Goal: Information Seeking & Learning: Learn about a topic

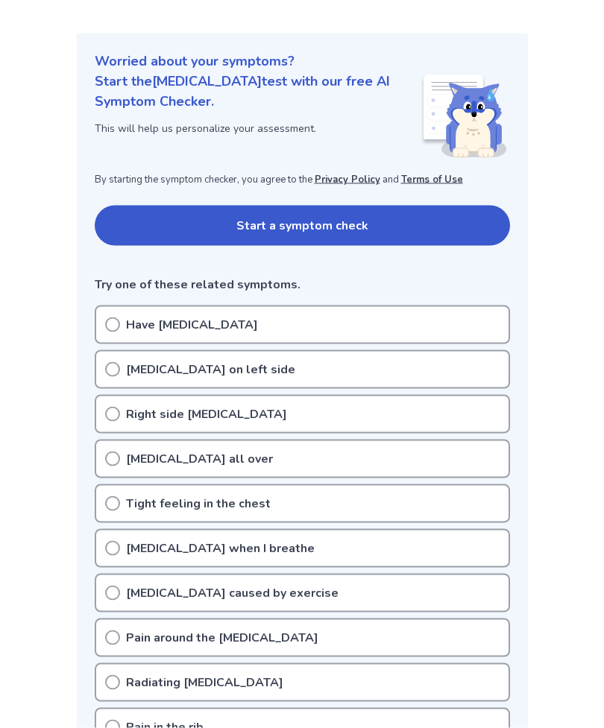
scroll to position [142, 0]
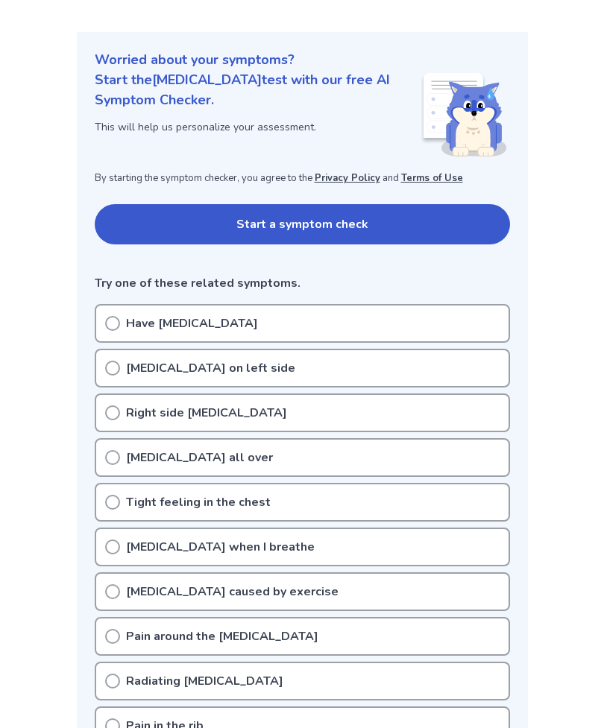
click at [112, 501] on icon at bounding box center [112, 502] width 15 height 15
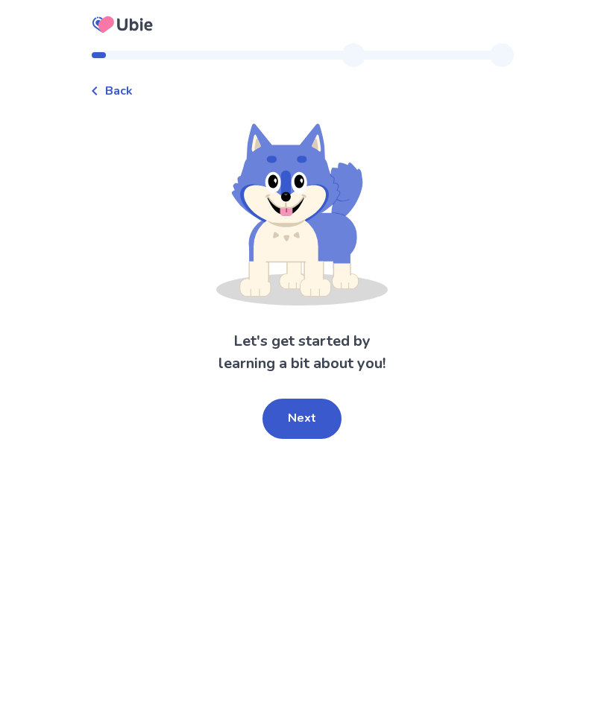
click at [305, 417] on button "Next" at bounding box center [301, 419] width 79 height 40
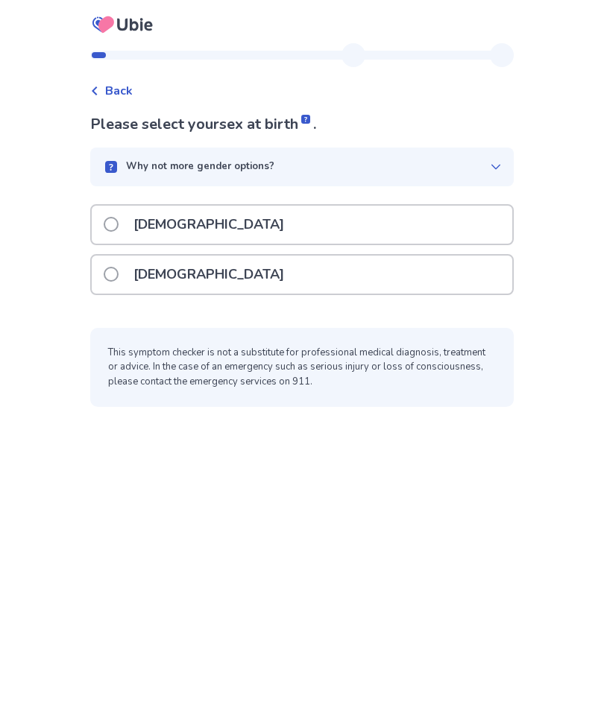
click at [119, 221] on span at bounding box center [111, 224] width 15 height 15
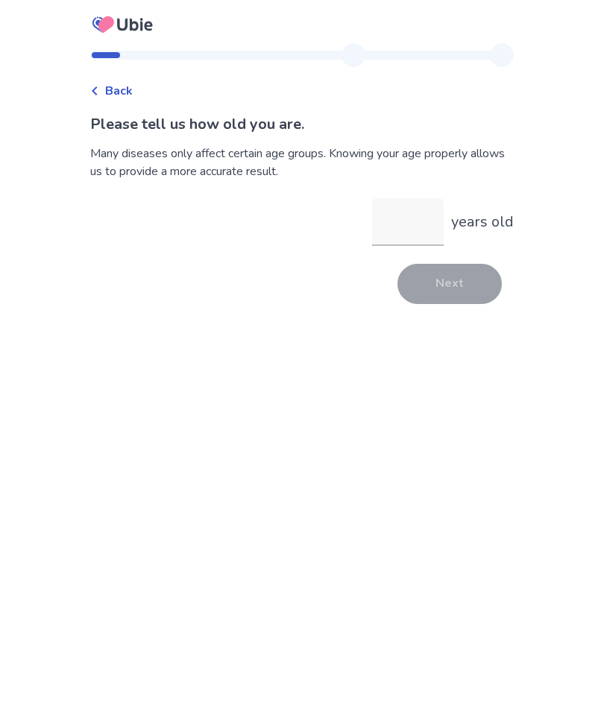
click at [380, 225] on input "years old" at bounding box center [408, 222] width 72 height 48
type input "**"
click at [444, 291] on button "Next" at bounding box center [449, 284] width 104 height 40
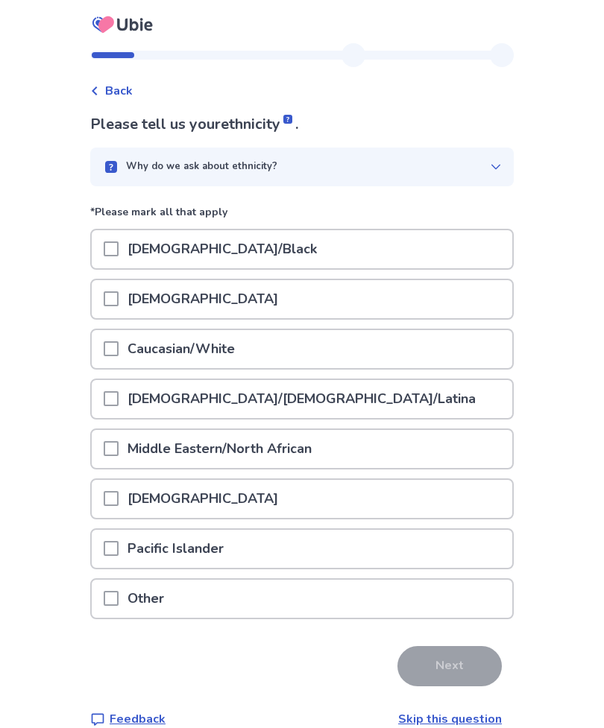
click at [119, 345] on span at bounding box center [111, 348] width 15 height 15
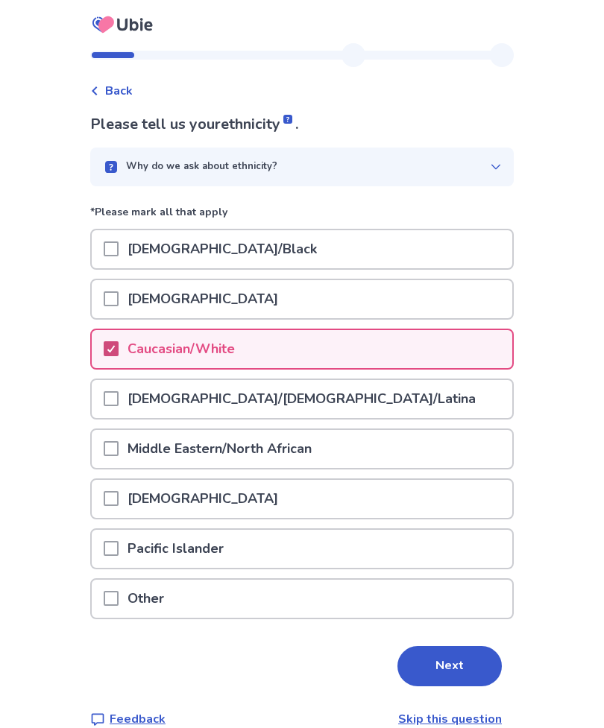
click at [463, 672] on button "Next" at bounding box center [449, 666] width 104 height 40
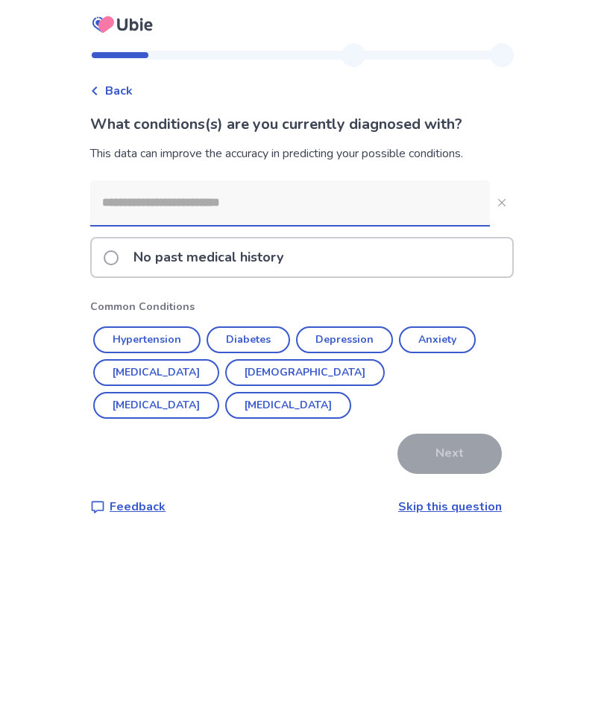
click at [460, 514] on link "Skip this question" at bounding box center [450, 507] width 104 height 16
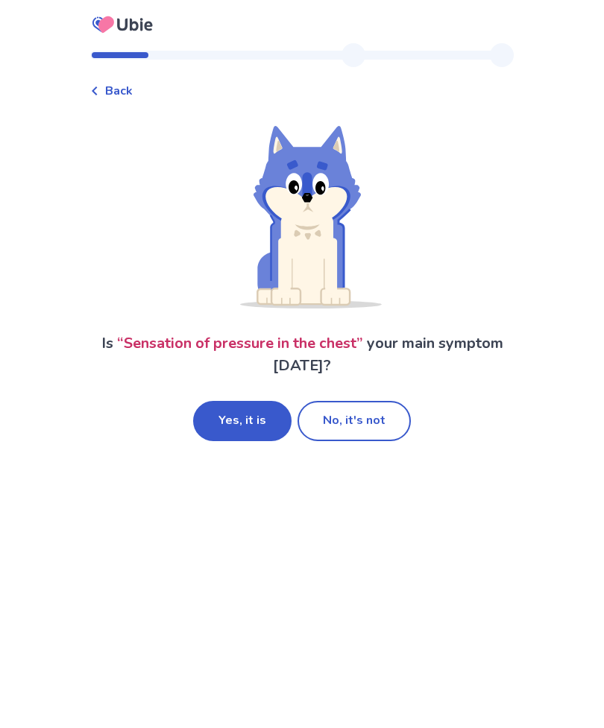
click at [269, 415] on button "Yes, it is" at bounding box center [242, 421] width 98 height 40
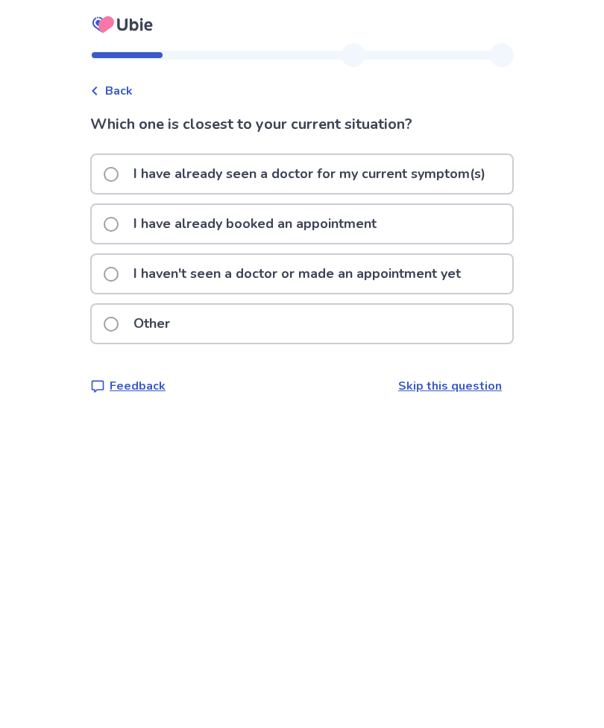
click at [119, 273] on span at bounding box center [111, 274] width 15 height 15
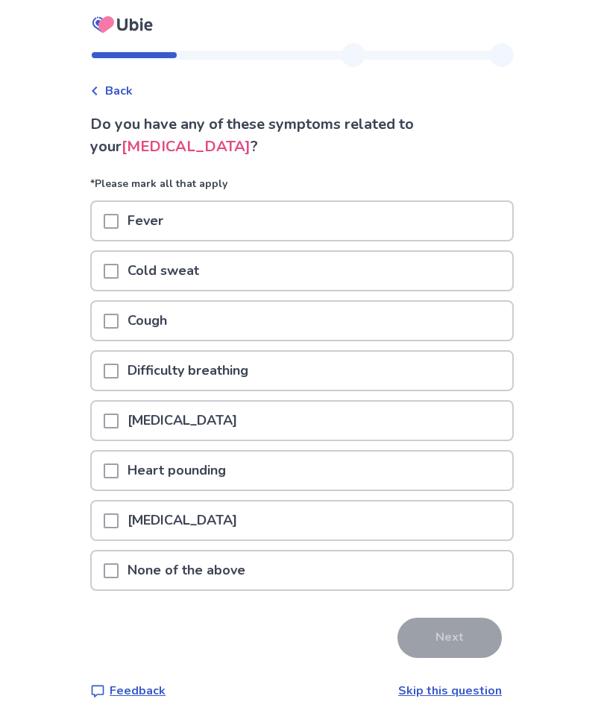
click at [113, 362] on div at bounding box center [111, 371] width 15 height 38
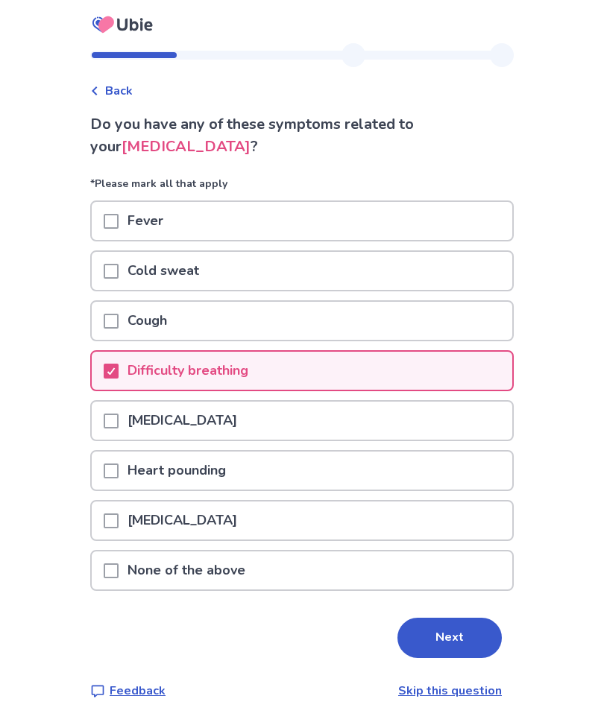
click at [447, 641] on button "Next" at bounding box center [449, 638] width 104 height 40
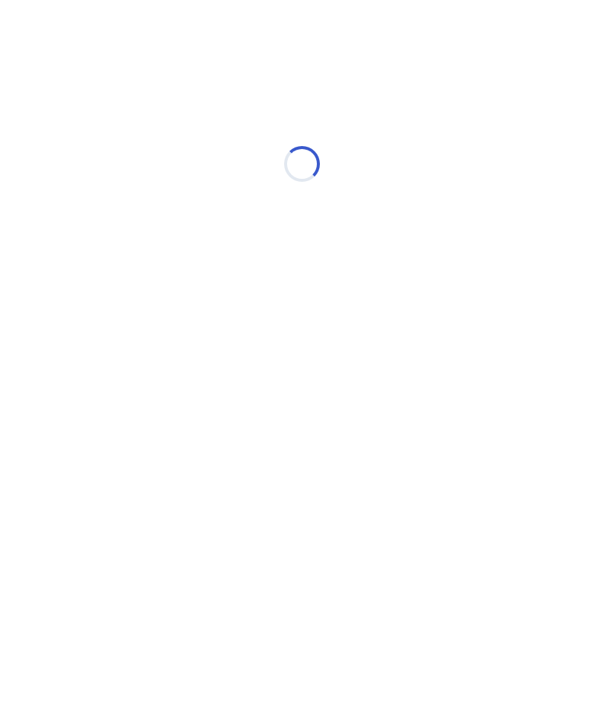
select select "*"
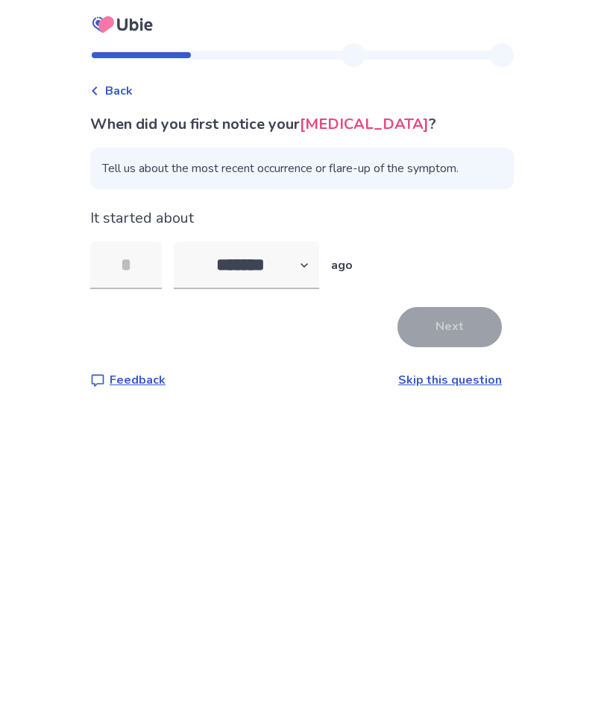
click at [138, 272] on input "tel" at bounding box center [126, 266] width 72 height 48
type input "**"
click at [446, 333] on button "Next" at bounding box center [449, 327] width 104 height 40
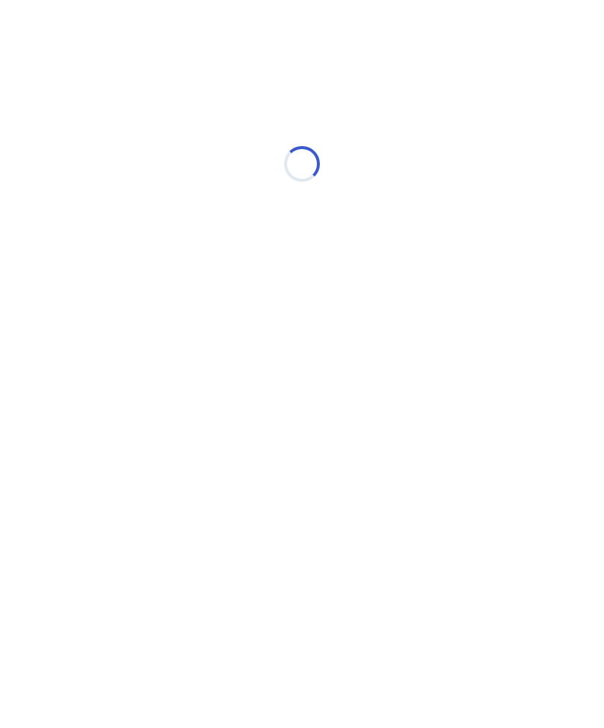
select select "*"
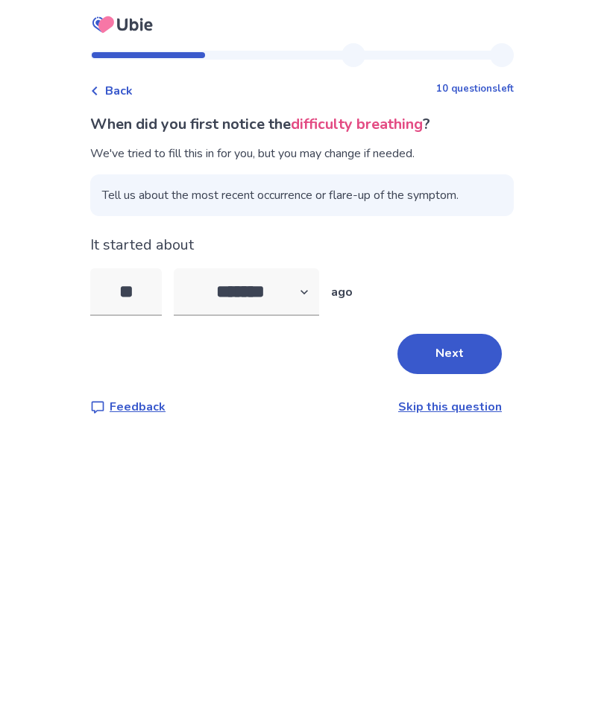
click at [449, 347] on button "Next" at bounding box center [449, 354] width 104 height 40
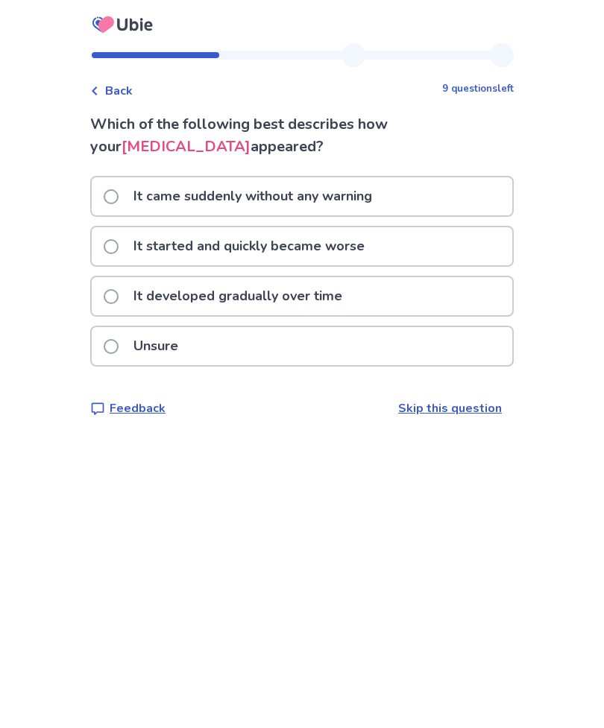
click at [119, 342] on span at bounding box center [111, 346] width 15 height 15
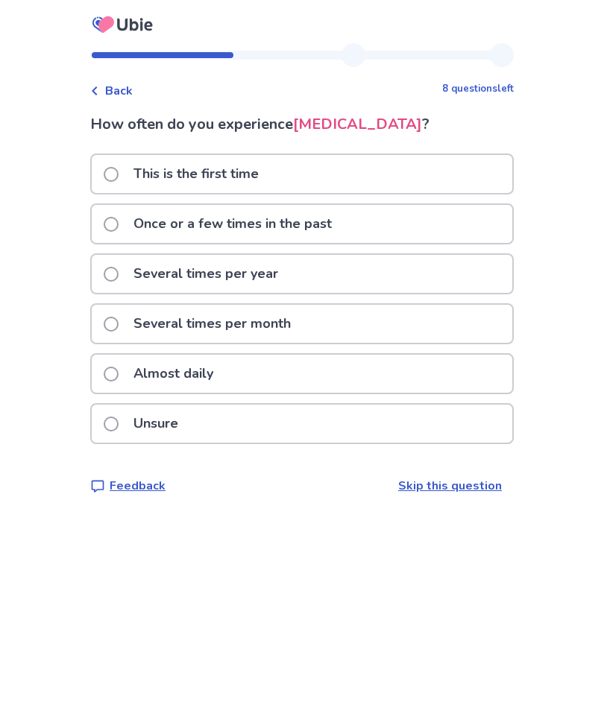
click at [116, 423] on span at bounding box center [111, 424] width 15 height 15
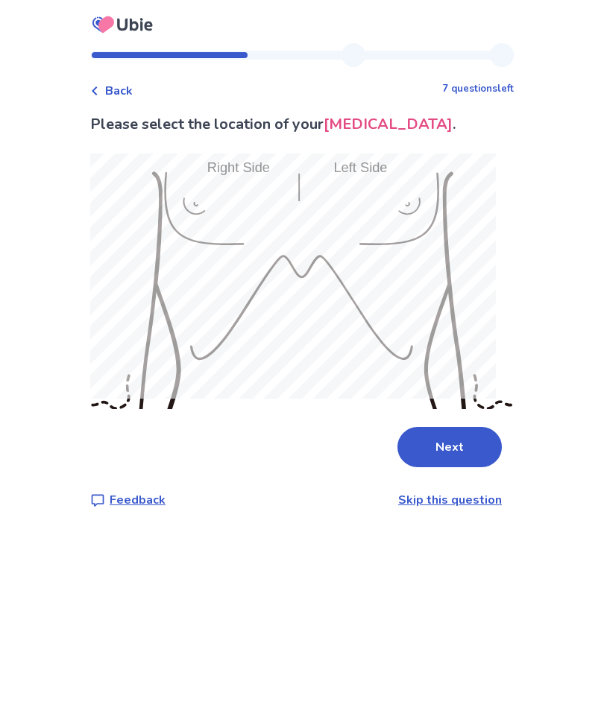
click at [455, 436] on button "Next" at bounding box center [449, 447] width 104 height 40
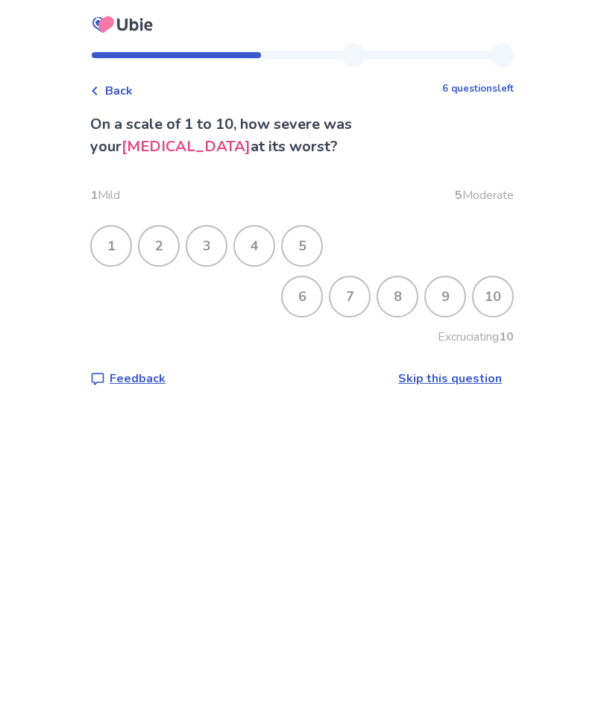
click at [175, 239] on div "2" at bounding box center [158, 246] width 39 height 39
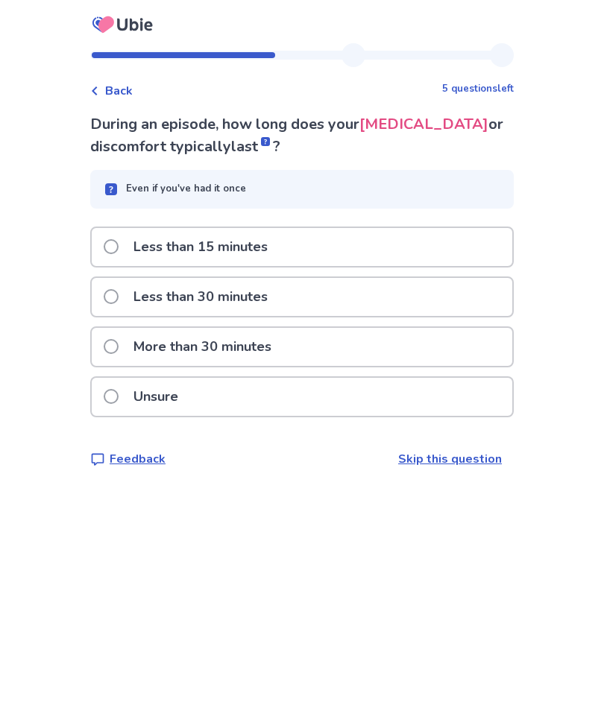
click at [116, 356] on label "More than 30 minutes" at bounding box center [192, 347] width 177 height 38
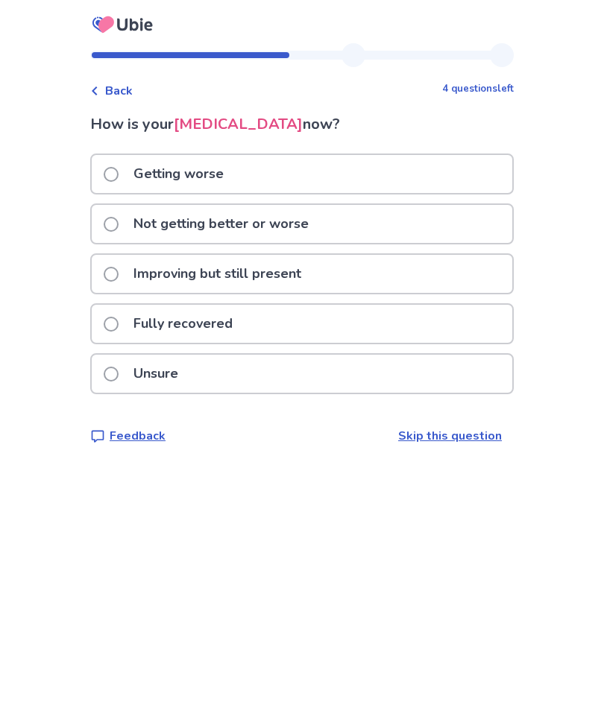
click at [119, 268] on span at bounding box center [111, 274] width 15 height 15
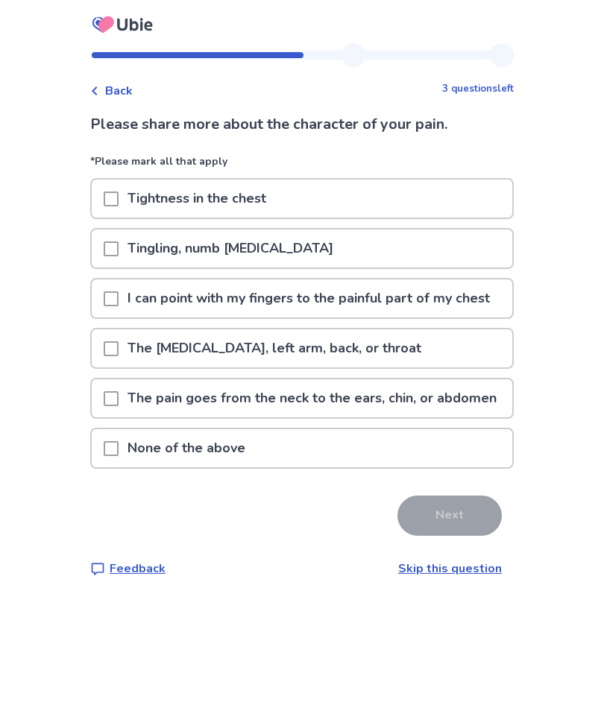
click at [107, 200] on div "Tightness in the chest" at bounding box center [302, 199] width 420 height 38
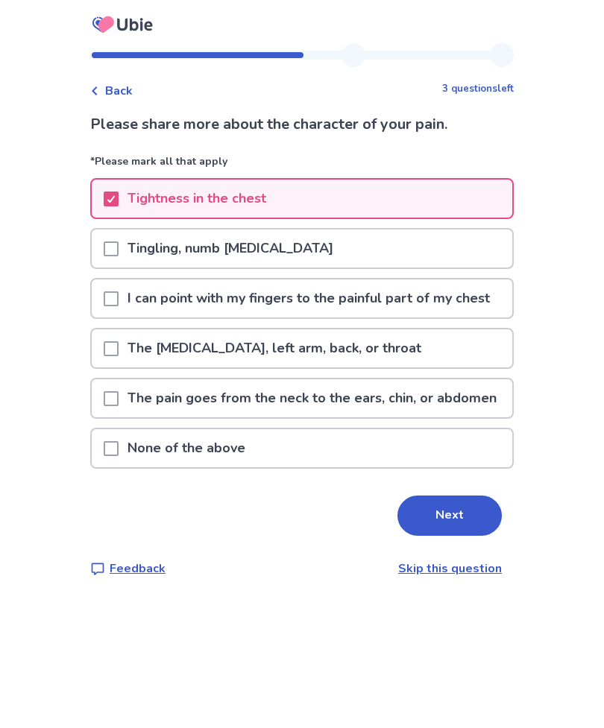
click at [116, 467] on div at bounding box center [111, 448] width 15 height 38
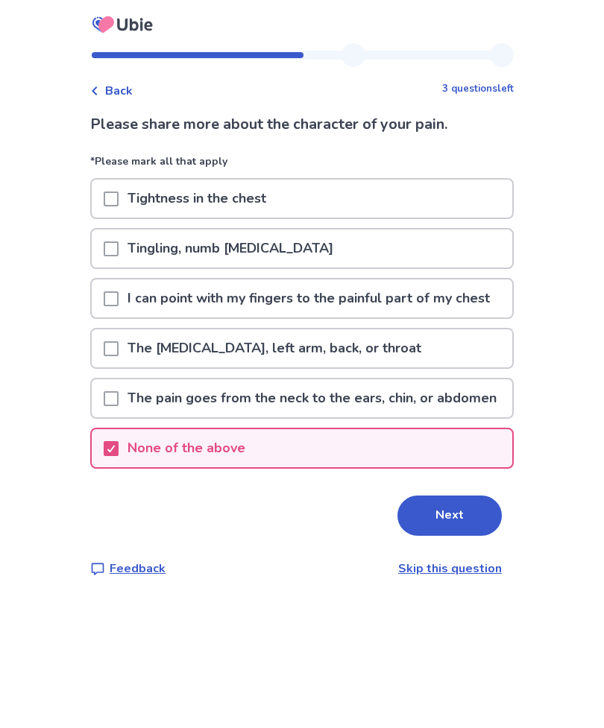
click at [458, 536] on button "Next" at bounding box center [449, 516] width 104 height 40
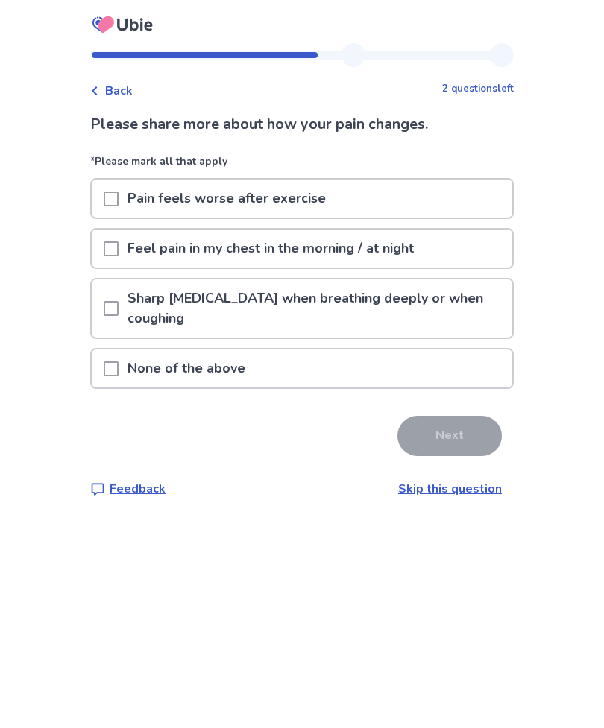
click at [115, 245] on span at bounding box center [111, 249] width 15 height 15
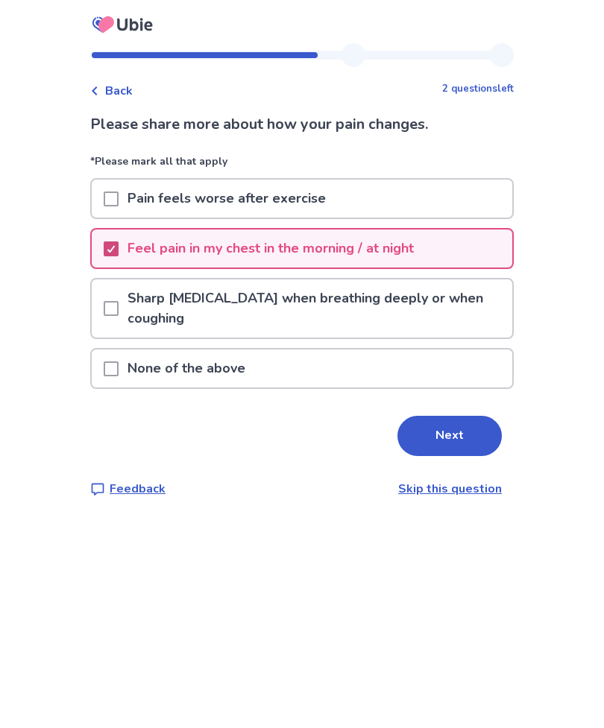
click at [449, 441] on button "Next" at bounding box center [449, 436] width 104 height 40
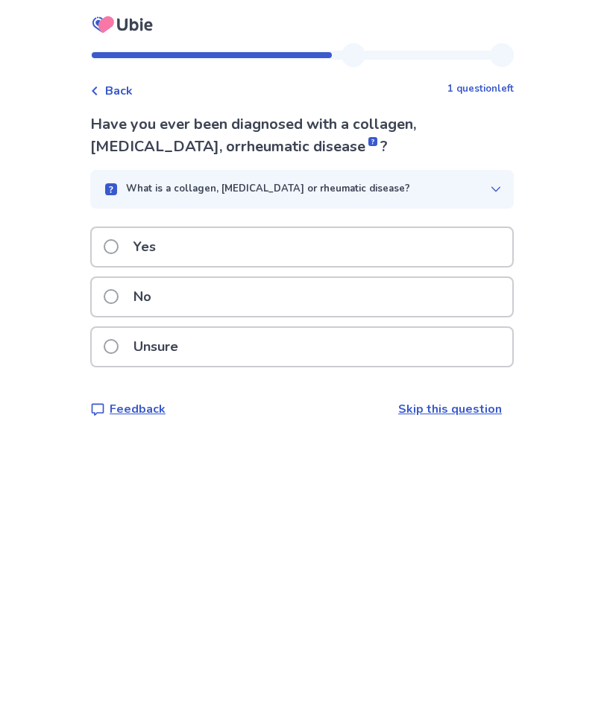
click at [116, 301] on span at bounding box center [111, 296] width 15 height 15
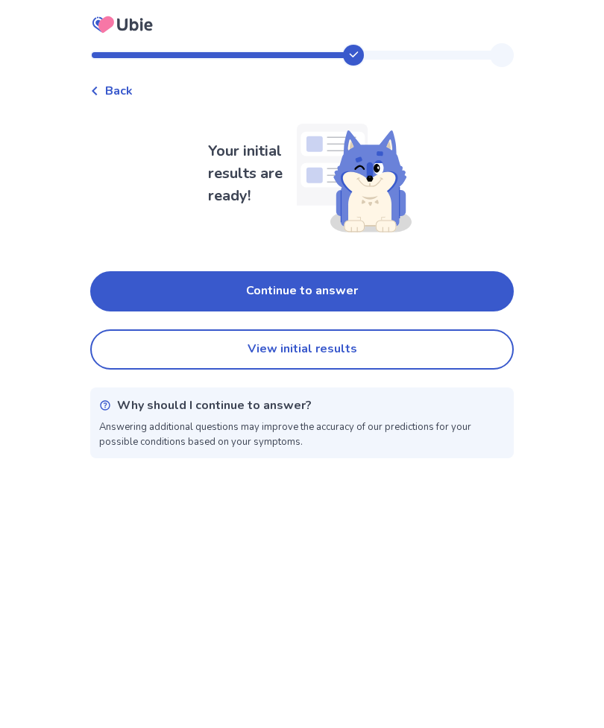
click at [329, 347] on button "View initial results" at bounding box center [301, 349] width 423 height 40
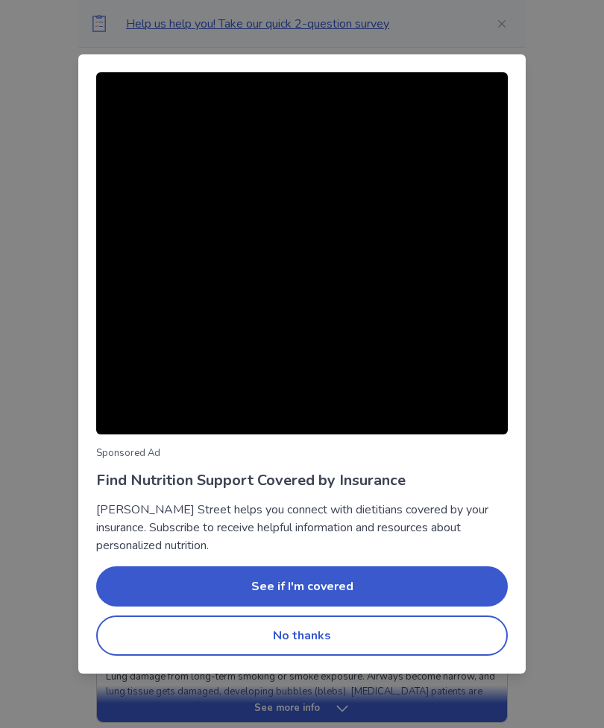
click at [332, 631] on button "No thanks" at bounding box center [301, 636] width 411 height 40
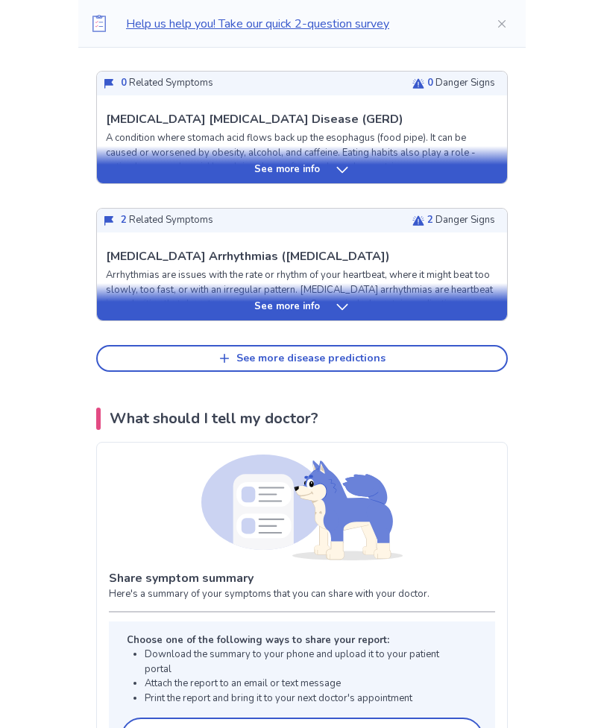
scroll to position [669, 0]
